Goal: Information Seeking & Learning: Find specific fact

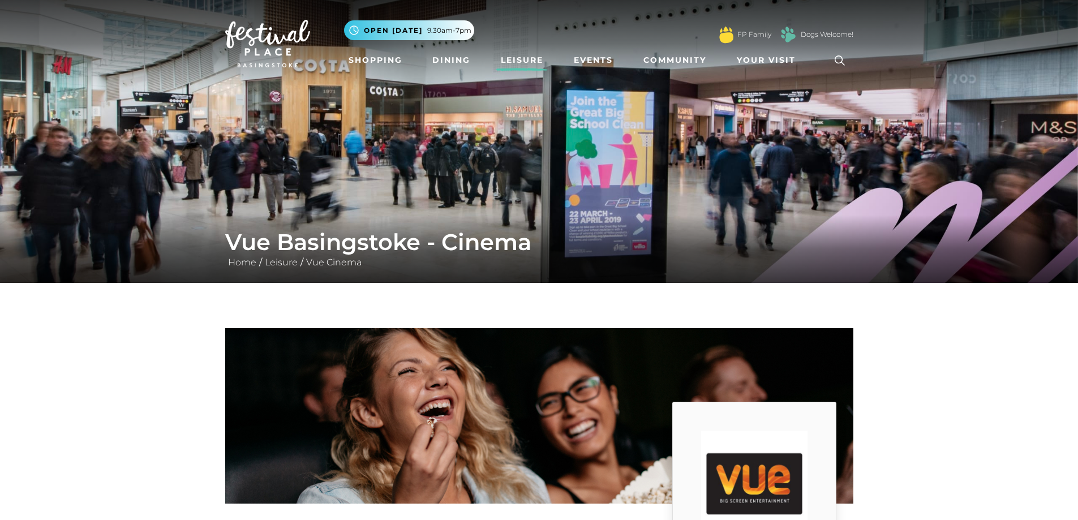
click at [840, 58] on icon at bounding box center [840, 60] width 17 height 17
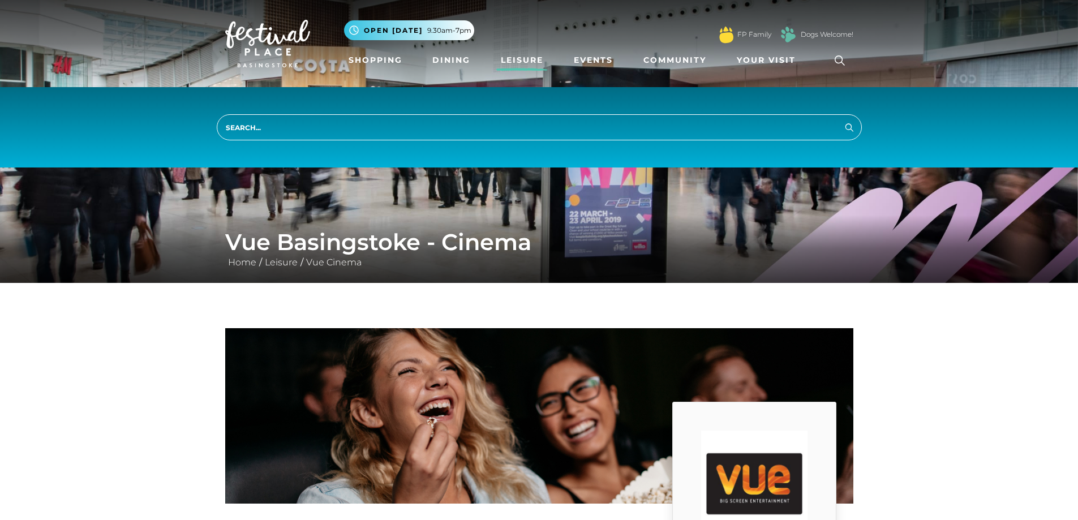
click at [267, 128] on input "search" at bounding box center [539, 127] width 645 height 26
type input "elvis new film"
click at [855, 123] on icon "submit" at bounding box center [850, 128] width 14 height 14
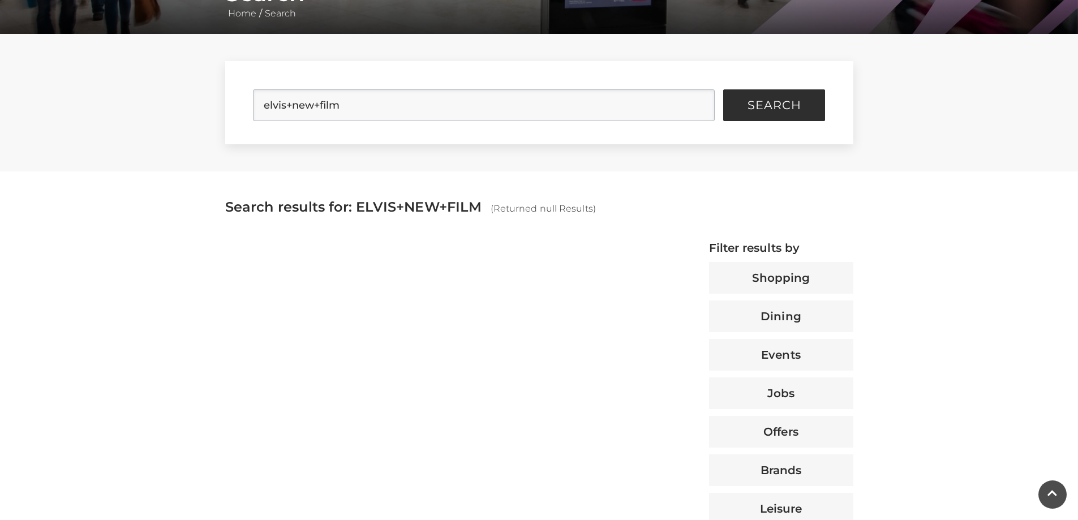
scroll to position [226, 0]
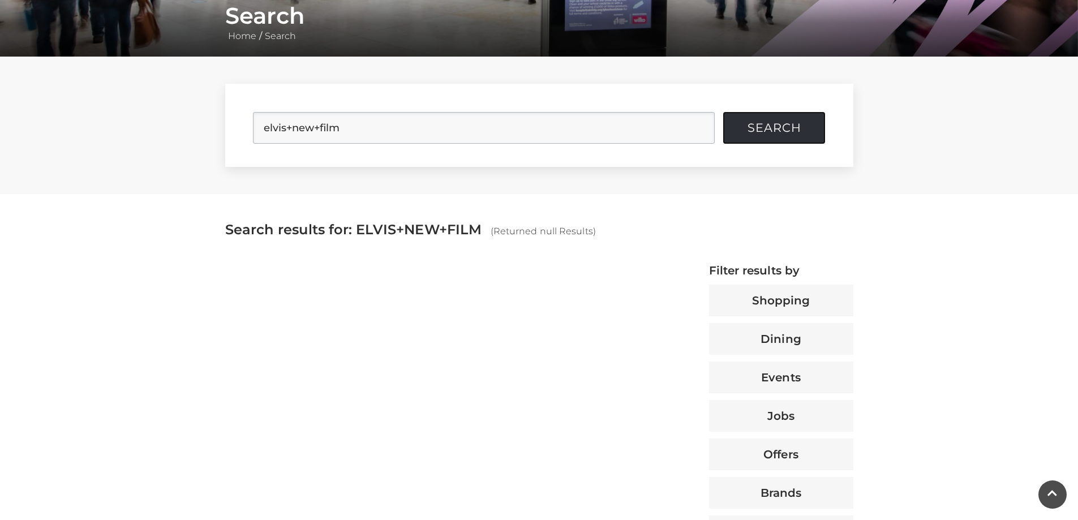
click at [779, 135] on button "Search" at bounding box center [774, 128] width 102 height 32
click at [766, 124] on span "Search" at bounding box center [775, 127] width 54 height 11
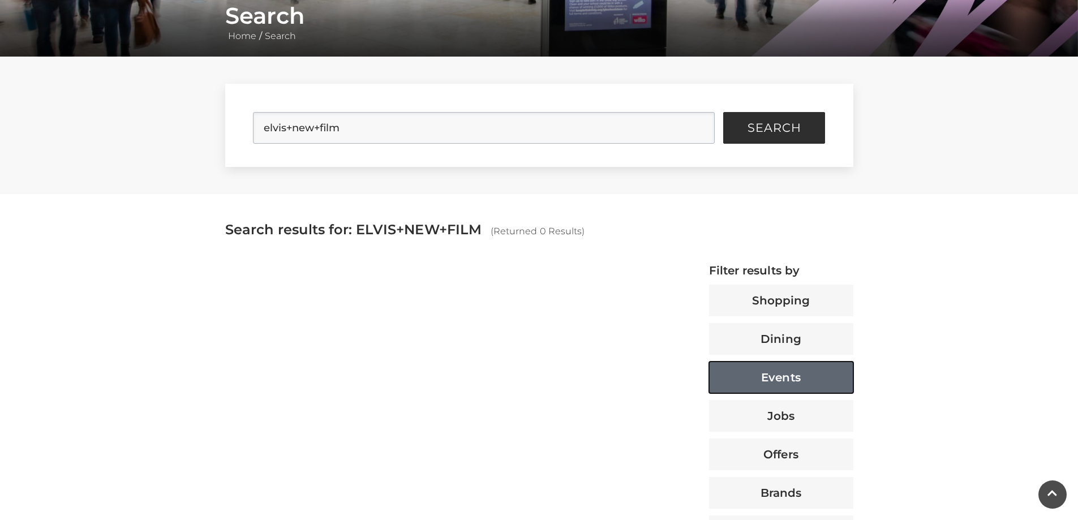
click at [802, 379] on button "Events" at bounding box center [781, 378] width 144 height 32
